Goal: Task Accomplishment & Management: Manage account settings

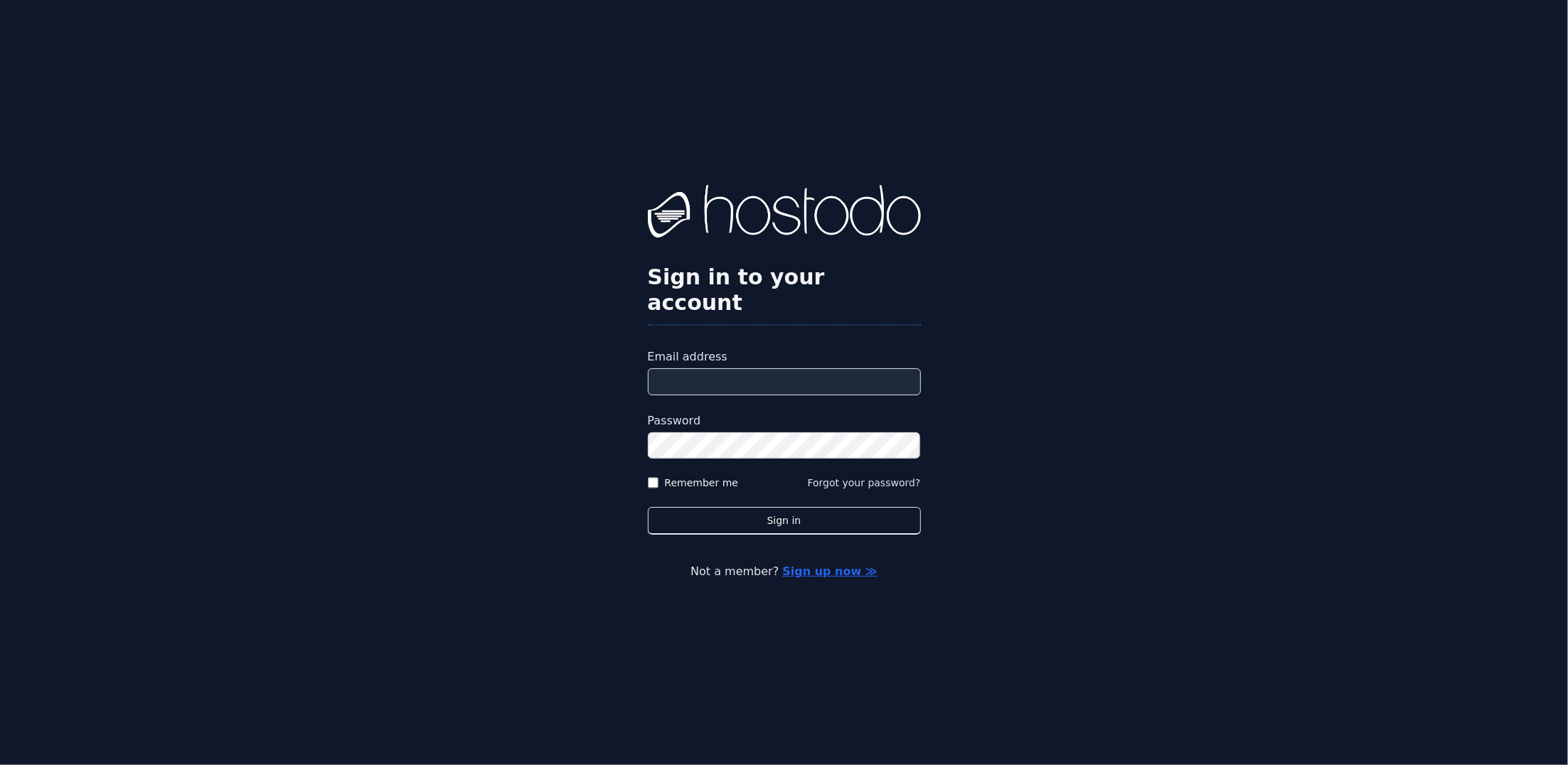
type input "**********"
click at [648, 507] on button "Sign in" at bounding box center [784, 521] width 273 height 28
drag, startPoint x: 985, startPoint y: 403, endPoint x: 971, endPoint y: 411, distance: 16.1
click at [985, 403] on div "**********" at bounding box center [784, 382] width 1568 height 765
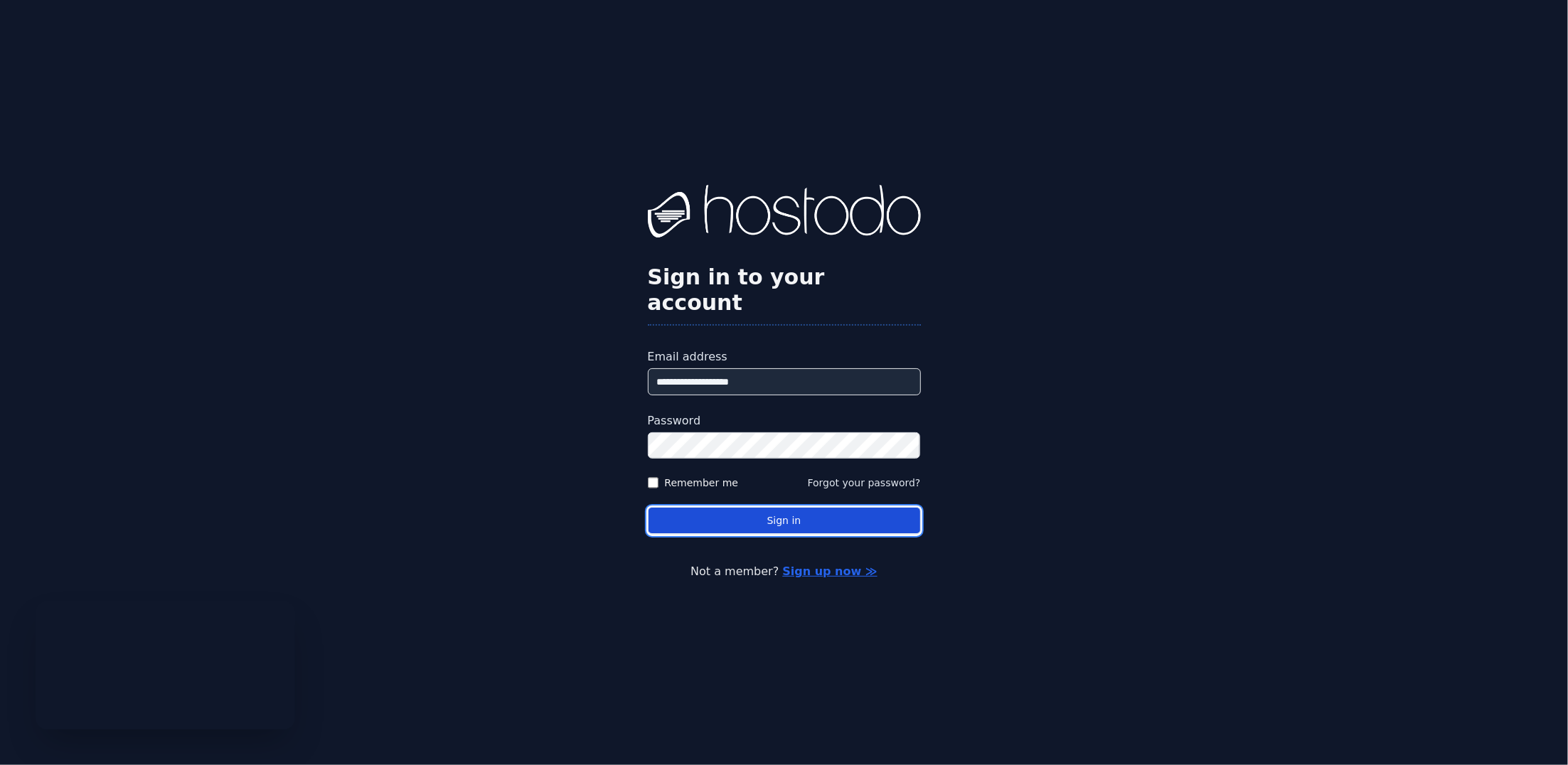
click at [782, 507] on button "Sign in" at bounding box center [784, 521] width 273 height 28
click at [777, 507] on button "Sign in" at bounding box center [784, 521] width 273 height 28
click at [780, 507] on button "Sign in" at bounding box center [784, 521] width 273 height 28
click at [808, 507] on button "Sign in" at bounding box center [784, 521] width 273 height 28
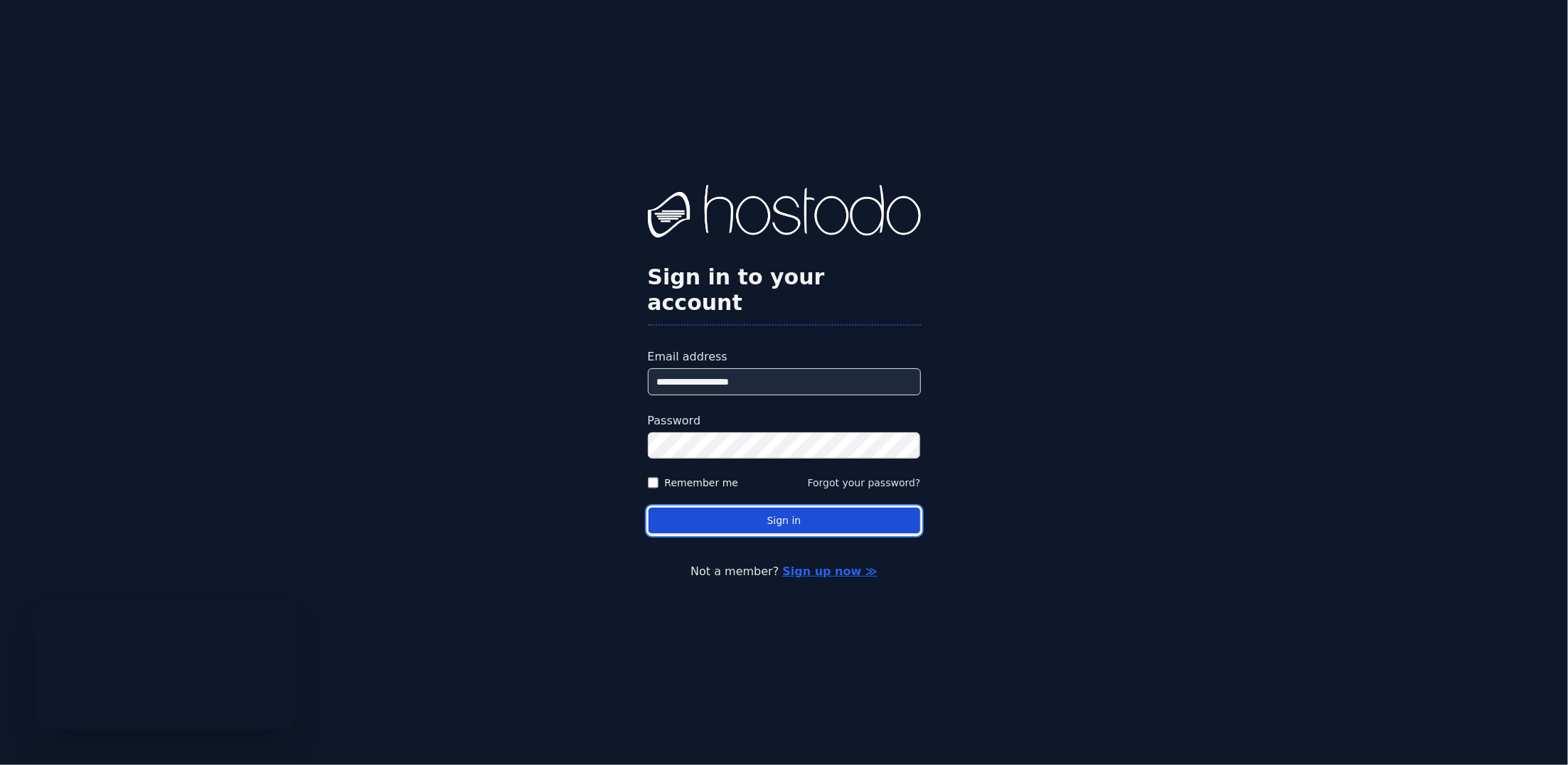
click at [778, 507] on button "Sign in" at bounding box center [784, 521] width 273 height 28
drag, startPoint x: 778, startPoint y: 507, endPoint x: 292, endPoint y: 648, distance: 506.0
click at [772, 507] on button "Sign in" at bounding box center [784, 521] width 273 height 28
